Goal: Check status: Check status

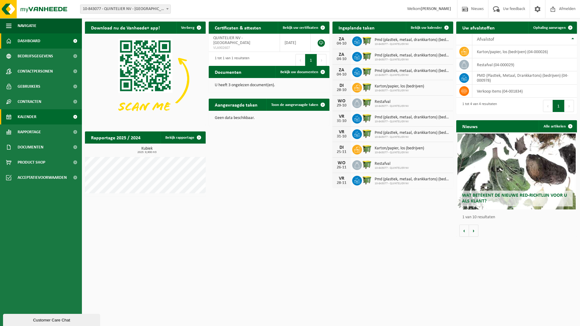
click at [36, 116] on span "Kalender" at bounding box center [27, 116] width 19 height 15
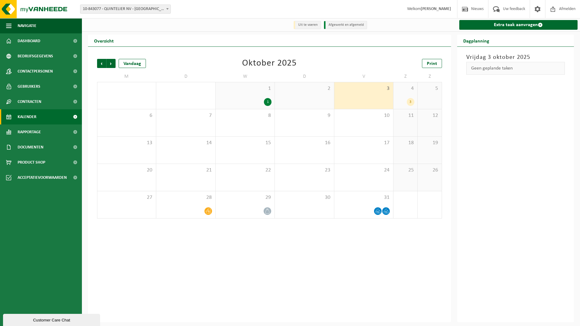
click at [409, 103] on div "3" at bounding box center [411, 102] width 8 height 8
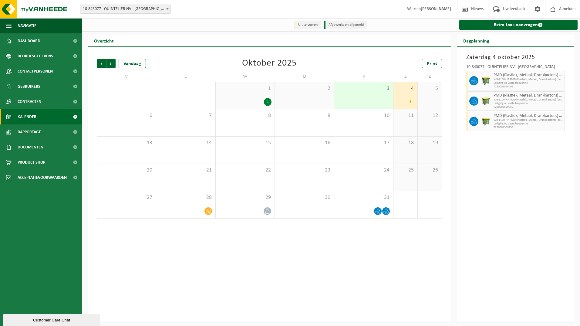
click at [381, 104] on div "3" at bounding box center [363, 95] width 59 height 27
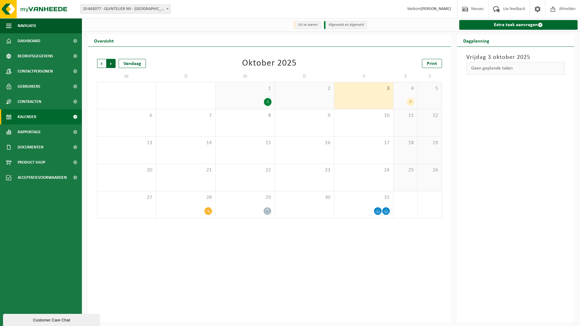
click at [98, 65] on span "Vorige" at bounding box center [101, 63] width 9 height 9
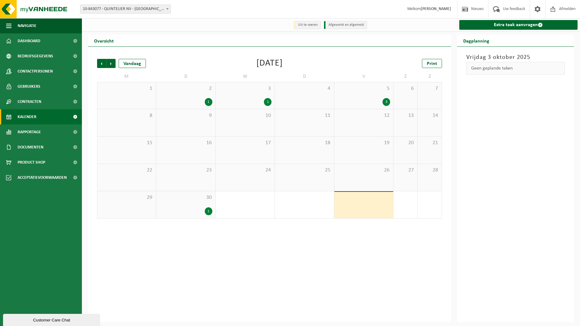
click at [386, 102] on div "3" at bounding box center [386, 102] width 8 height 8
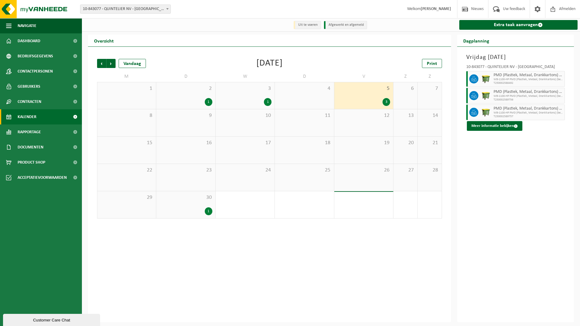
click at [208, 101] on div "1" at bounding box center [209, 102] width 8 height 8
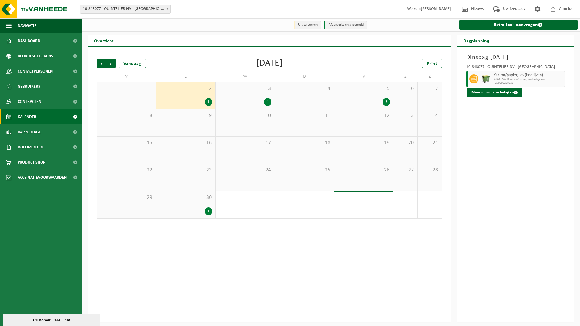
click at [207, 211] on div "1" at bounding box center [209, 211] width 8 height 8
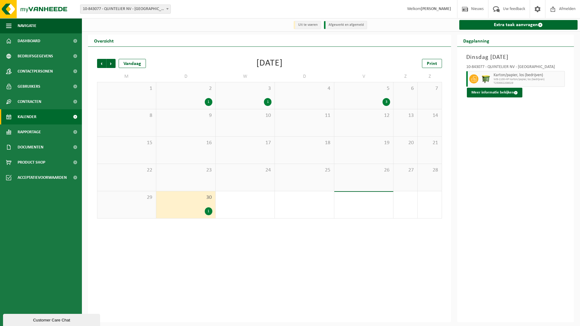
click at [385, 102] on div "3" at bounding box center [386, 102] width 8 height 8
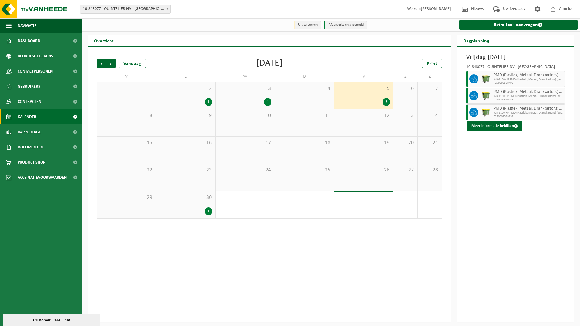
click at [383, 103] on div "3" at bounding box center [386, 102] width 8 height 8
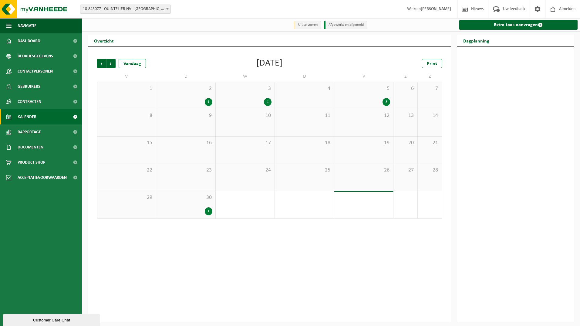
click at [386, 104] on div "3" at bounding box center [386, 102] width 8 height 8
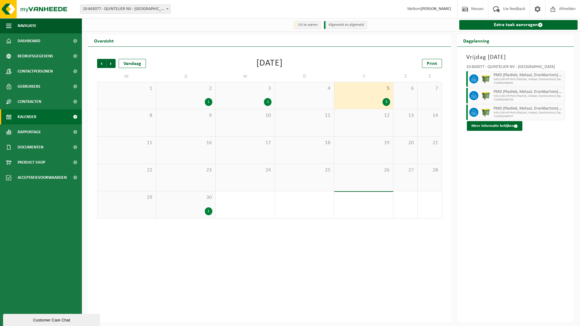
click at [266, 103] on div "1" at bounding box center [268, 102] width 8 height 8
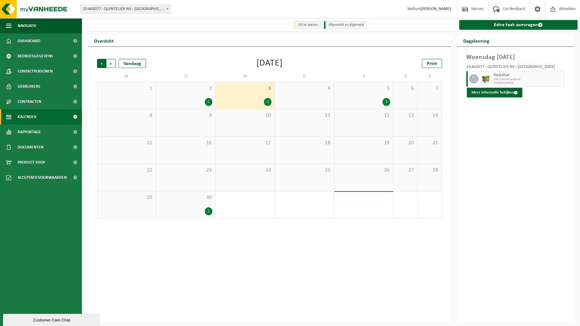
click at [113, 65] on span "Volgende" at bounding box center [110, 63] width 9 height 9
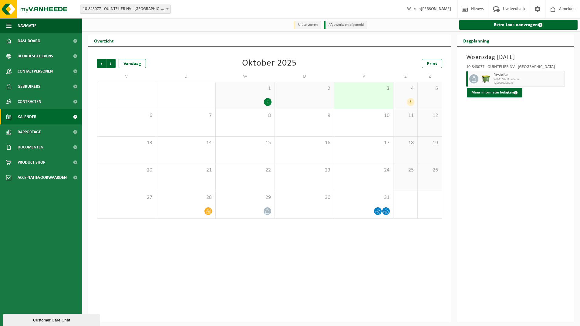
click at [407, 103] on div "3" at bounding box center [411, 102] width 8 height 8
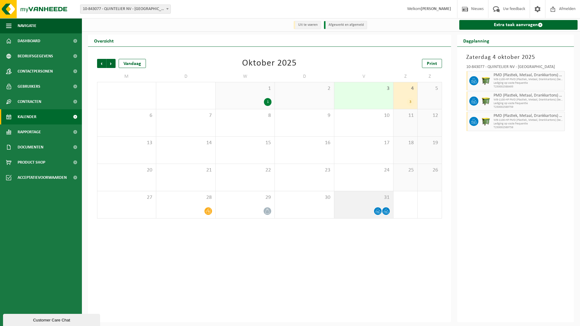
click at [370, 212] on div at bounding box center [363, 211] width 53 height 8
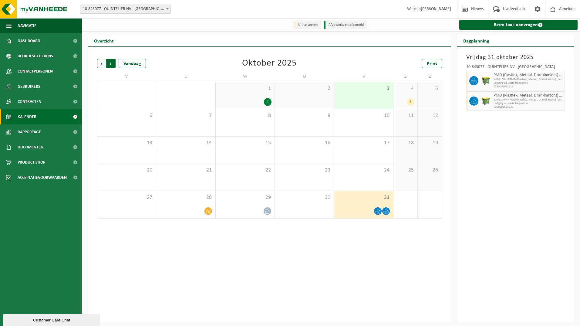
click at [103, 62] on span "Vorige" at bounding box center [101, 63] width 9 height 9
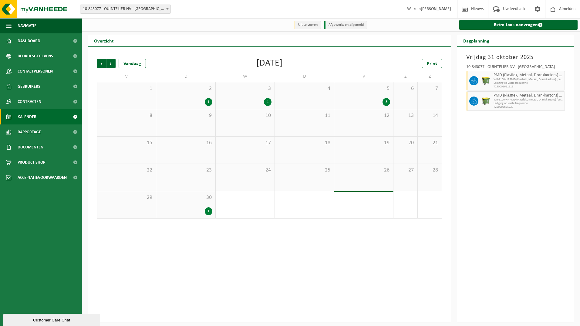
click at [265, 102] on div "1" at bounding box center [268, 102] width 8 height 8
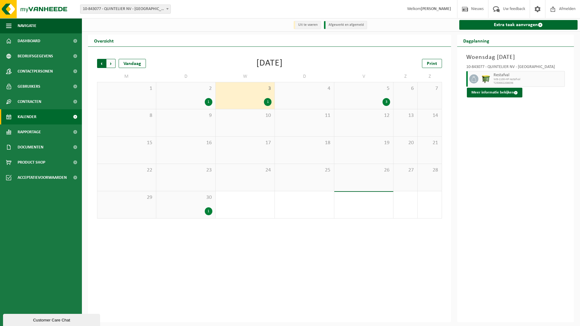
click at [114, 65] on span "Volgende" at bounding box center [110, 63] width 9 height 9
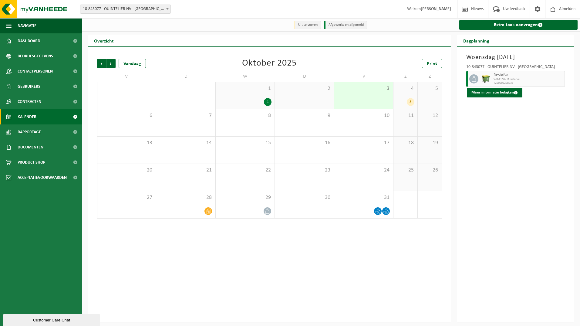
click at [409, 96] on div "4 3" at bounding box center [405, 95] width 24 height 27
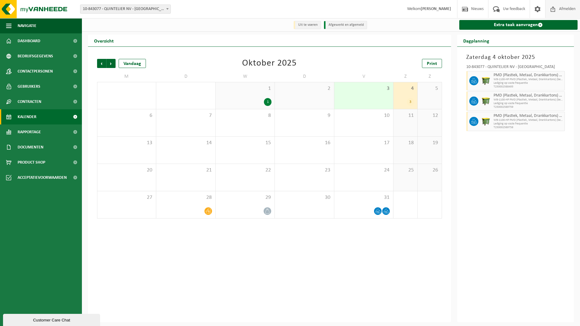
click at [567, 8] on span "Afmelden" at bounding box center [566, 9] width 19 height 18
